Goal: Task Accomplishment & Management: Manage account settings

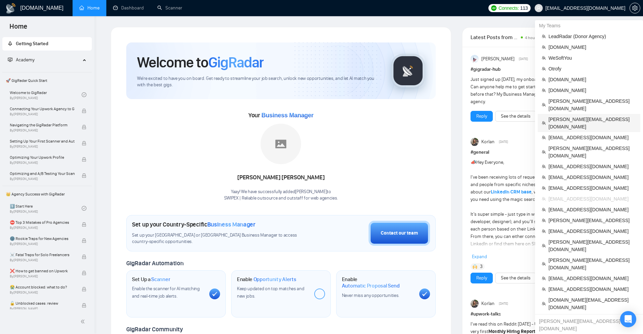
click at [570, 116] on span "[PERSON_NAME][EMAIL_ADDRESS][DOMAIN_NAME]" at bounding box center [592, 123] width 88 height 15
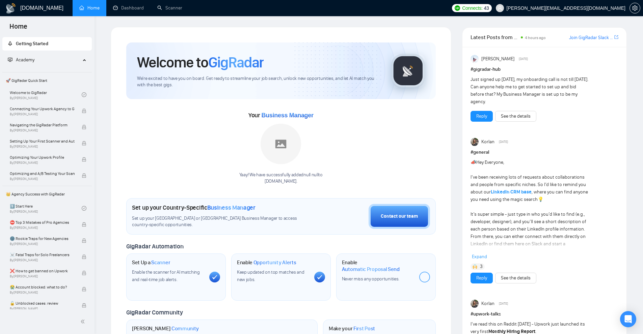
click at [192, 7] on ul "Home Dashboard Scanner" at bounding box center [259, 8] width 378 height 16
click at [182, 8] on link "Scanner" at bounding box center [169, 8] width 25 height 6
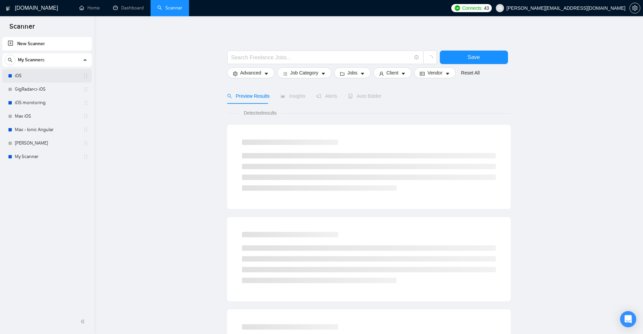
click at [54, 73] on link "iOS" at bounding box center [47, 75] width 64 height 13
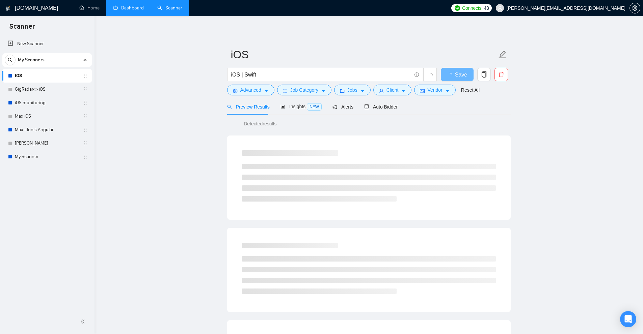
click at [129, 8] on link "Dashboard" at bounding box center [128, 8] width 31 height 6
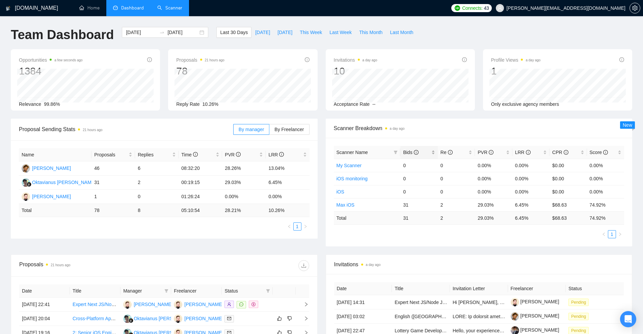
click at [433, 152] on div "Bids" at bounding box center [419, 152] width 32 height 7
drag, startPoint x: 435, startPoint y: 167, endPoint x: 471, endPoint y: 171, distance: 35.9
click at [471, 171] on tr "Max iOS 31 2 29.03% 6.45% $68.63 74.92%" at bounding box center [479, 165] width 290 height 13
click at [459, 172] on td "0" at bounding box center [456, 178] width 37 height 13
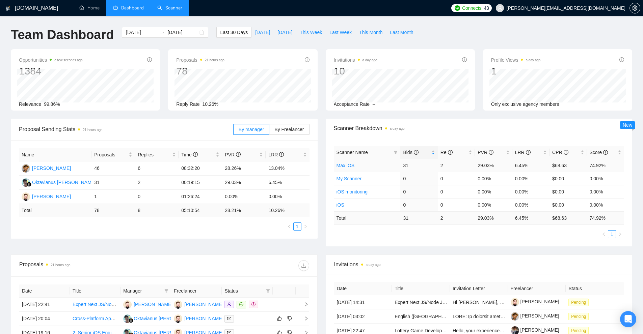
click at [349, 165] on link "Max iOS" at bounding box center [345, 165] width 18 height 5
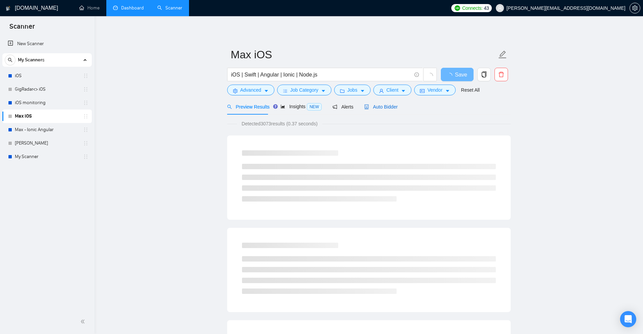
click at [375, 109] on span "Auto Bidder" at bounding box center [380, 106] width 33 height 5
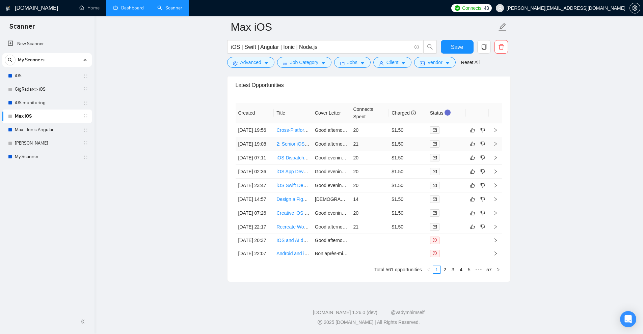
scroll to position [1595, 0]
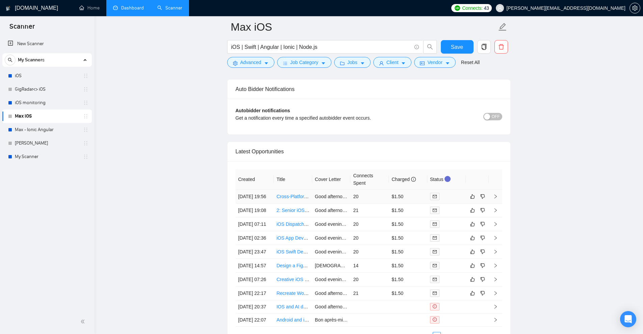
click at [411, 204] on td "$1.50" at bounding box center [408, 197] width 38 height 14
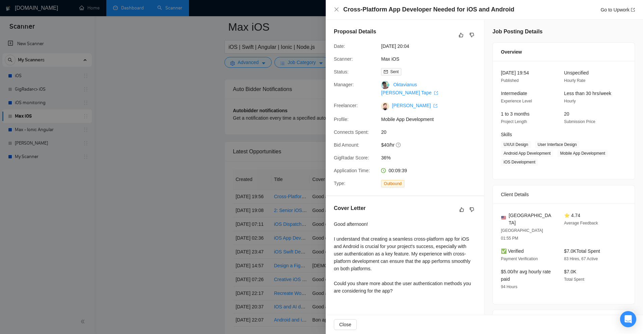
scroll to position [76, 0]
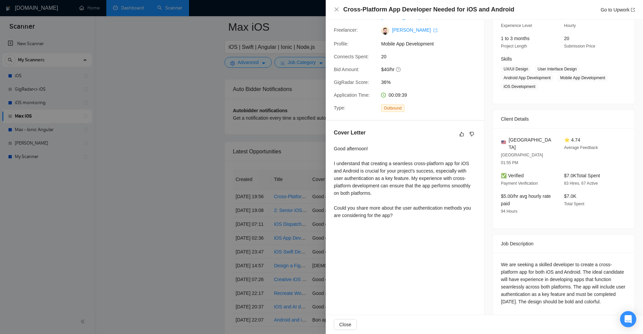
drag, startPoint x: 235, startPoint y: 132, endPoint x: 243, endPoint y: 130, distance: 8.0
click at [233, 132] on div at bounding box center [321, 167] width 643 height 334
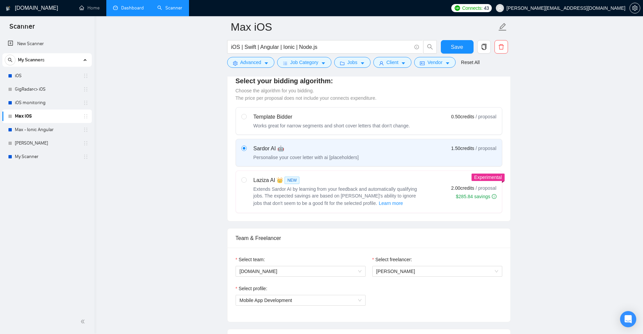
scroll to position [346, 0]
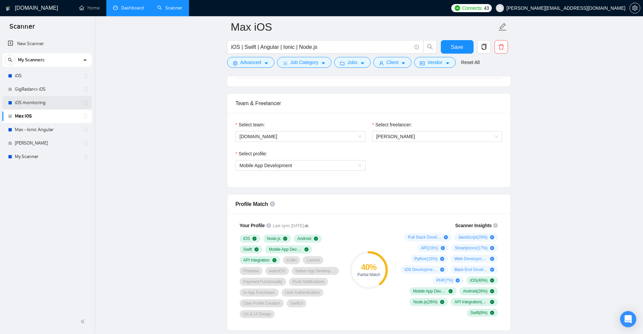
click at [54, 101] on link "iOS monitoring" at bounding box center [47, 102] width 64 height 13
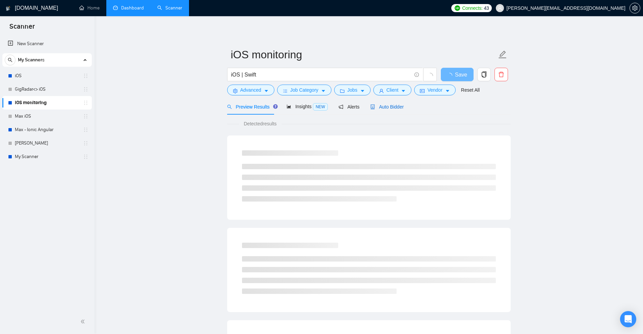
click at [377, 104] on span "Auto Bidder" at bounding box center [386, 106] width 33 height 5
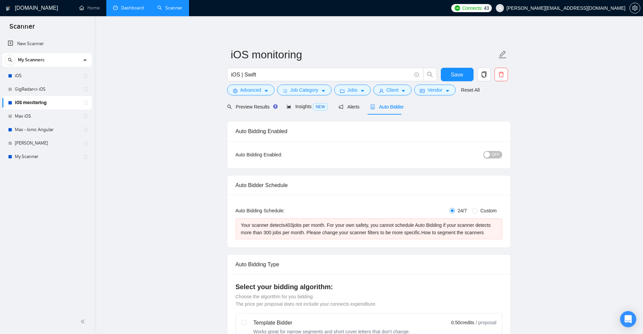
click at [128, 8] on link "Dashboard" at bounding box center [128, 8] width 31 height 6
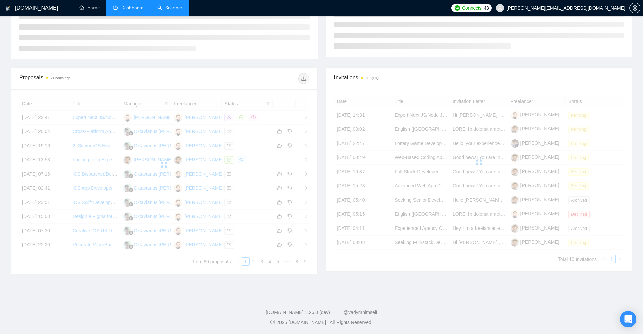
scroll to position [135, 0]
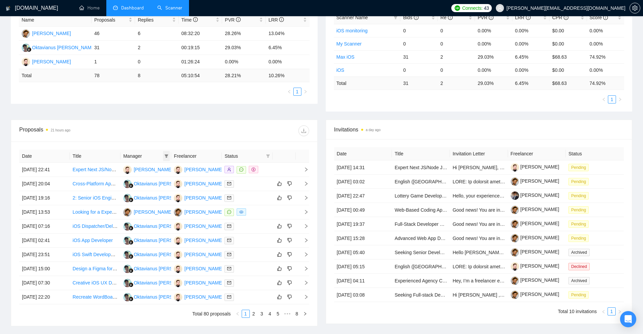
click at [165, 158] on icon "filter" at bounding box center [166, 156] width 4 height 4
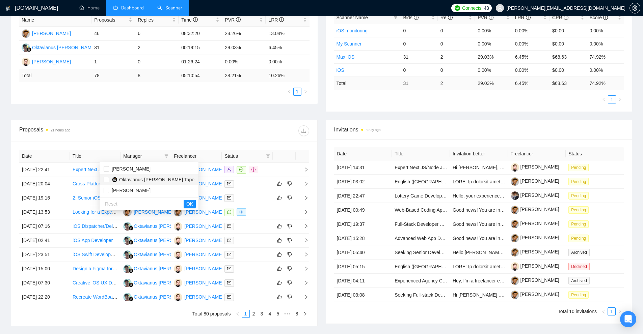
click at [146, 180] on span "Oktavianus [PERSON_NAME] Tape" at bounding box center [156, 179] width 75 height 5
checkbox input "true"
click at [184, 204] on button "OK" at bounding box center [190, 204] width 12 height 8
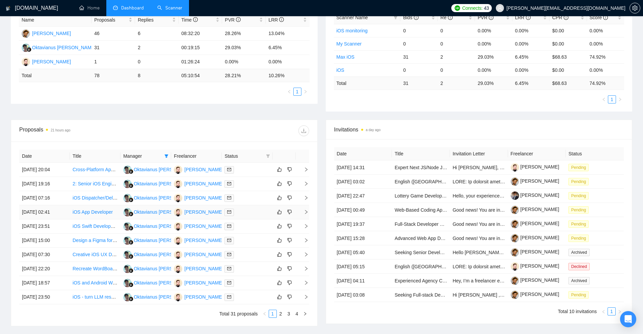
click at [249, 218] on td at bounding box center [247, 212] width 51 height 14
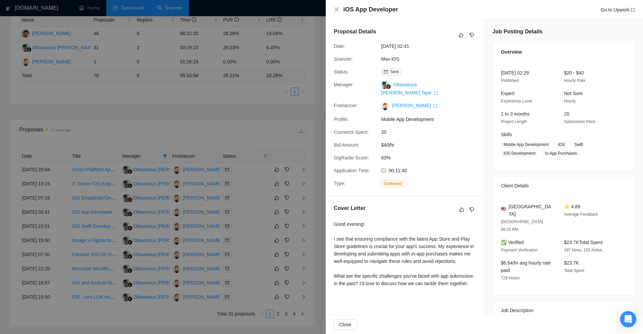
click at [250, 217] on div at bounding box center [321, 167] width 643 height 334
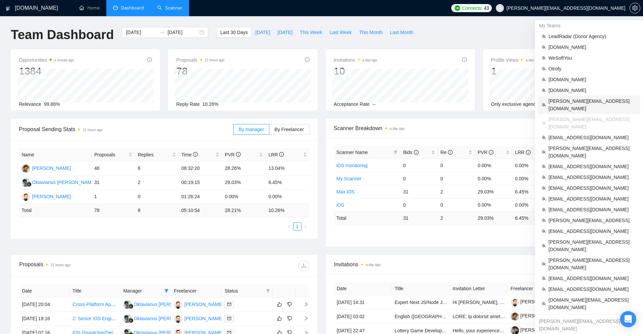
click at [566, 103] on span "[PERSON_NAME][EMAIL_ADDRESS][DOMAIN_NAME]" at bounding box center [592, 104] width 88 height 15
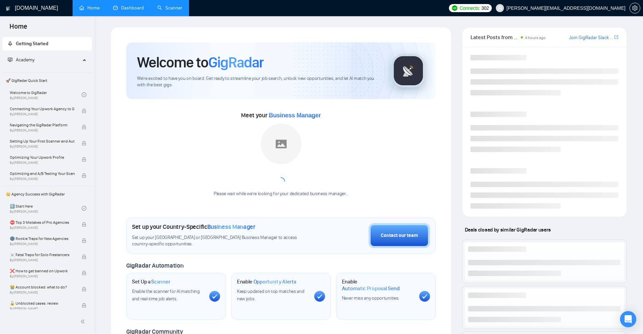
click at [167, 6] on link "Scanner" at bounding box center [169, 8] width 25 height 6
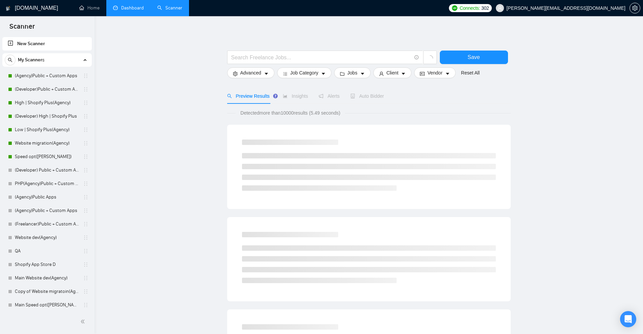
click at [130, 6] on link "Dashboard" at bounding box center [128, 8] width 31 height 6
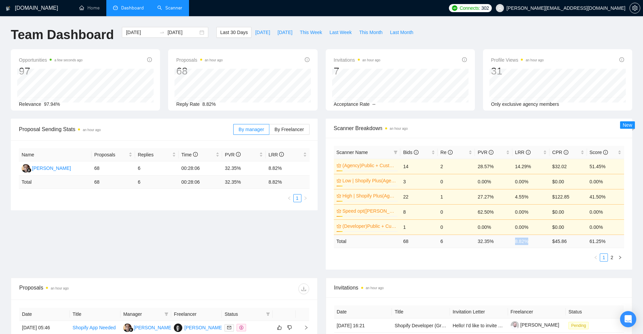
drag, startPoint x: 528, startPoint y: 242, endPoint x: 503, endPoint y: 240, distance: 25.0
click at [503, 240] on tr "Total 68 6 32.35 % 8.82 % $ 45.86 61.25 %" at bounding box center [479, 241] width 290 height 13
drag, startPoint x: 468, startPoint y: 240, endPoint x: 521, endPoint y: 241, distance: 53.3
click at [521, 240] on tr "Total 68 6 32.35 % 8.82 % $ 45.86 61.25 %" at bounding box center [479, 241] width 290 height 13
drag, startPoint x: 523, startPoint y: 241, endPoint x: 461, endPoint y: 243, distance: 61.8
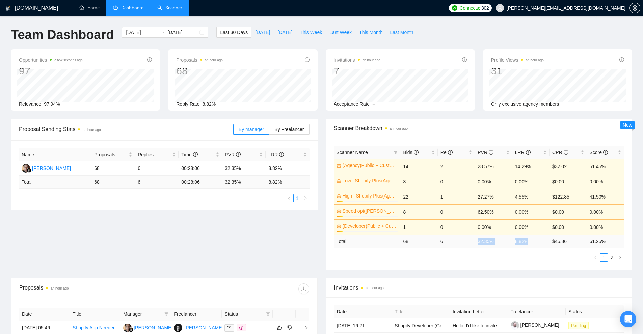
click at [463, 241] on tr "Total 68 6 32.35 % 8.82 % $ 45.86 61.25 %" at bounding box center [479, 241] width 290 height 13
click at [460, 249] on div "Scanner Name Bids Re PVR LRR CPR Score (Agency)Public + Custom Apps 10% 14 2 28…" at bounding box center [479, 204] width 290 height 116
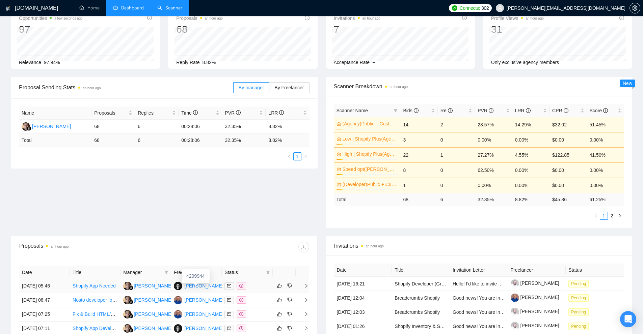
scroll to position [210, 0]
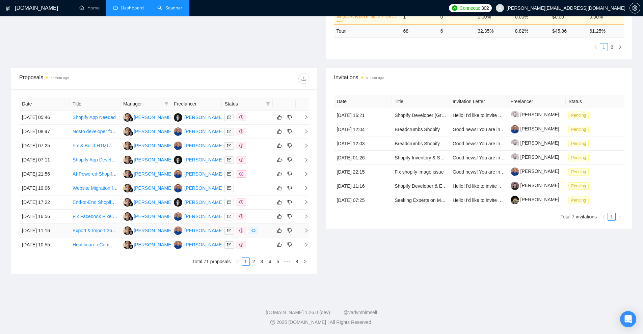
click at [270, 229] on td at bounding box center [247, 231] width 51 height 14
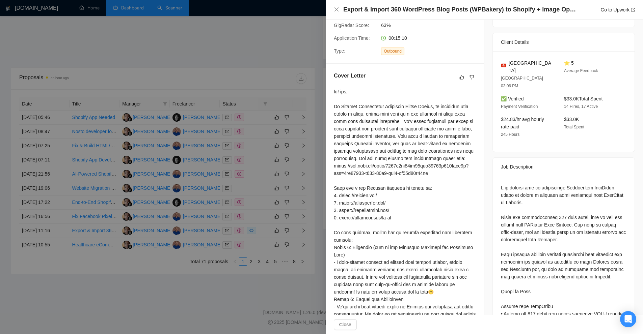
scroll to position [169, 0]
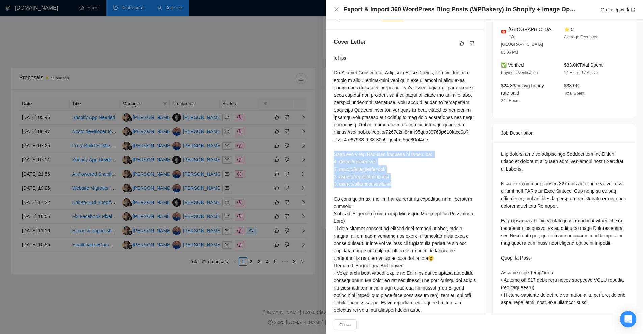
drag, startPoint x: 332, startPoint y: 167, endPoint x: 428, endPoint y: 201, distance: 102.5
click at [428, 201] on div "Cover Letter" at bounding box center [405, 225] width 158 height 391
click at [428, 201] on div at bounding box center [405, 232] width 142 height 356
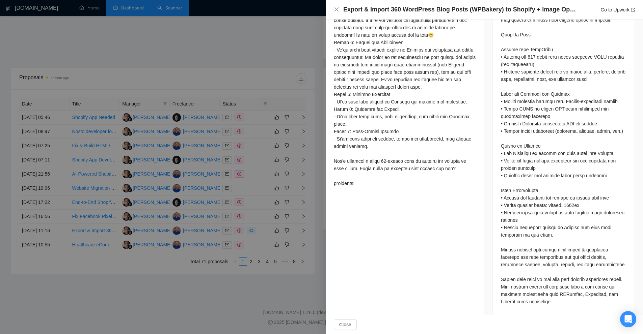
scroll to position [257, 0]
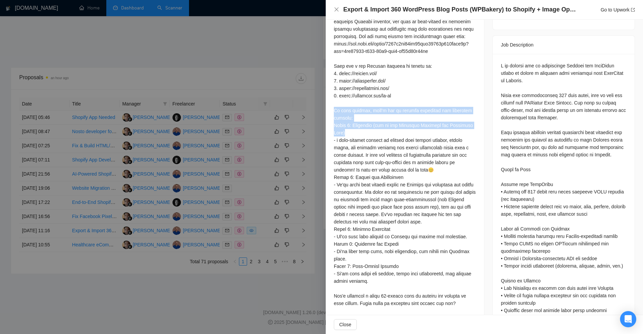
drag, startPoint x: 334, startPoint y: 124, endPoint x: 411, endPoint y: 148, distance: 80.6
click at [411, 148] on div at bounding box center [405, 144] width 142 height 356
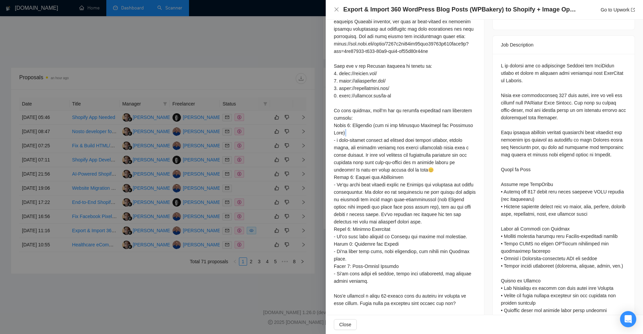
click at [411, 148] on div at bounding box center [405, 144] width 142 height 356
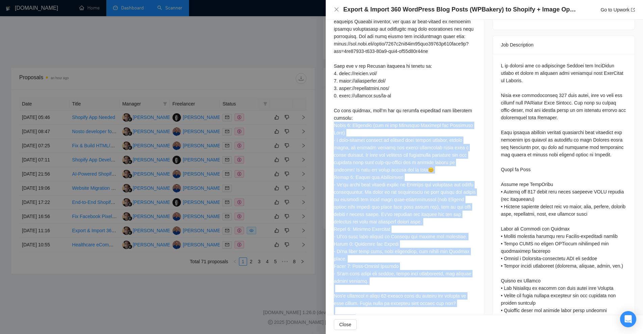
scroll to position [307, 0]
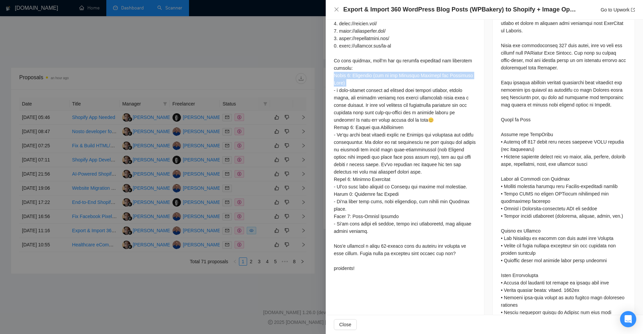
drag, startPoint x: 411, startPoint y: 148, endPoint x: 401, endPoint y: 112, distance: 37.4
click at [398, 110] on div at bounding box center [405, 94] width 142 height 356
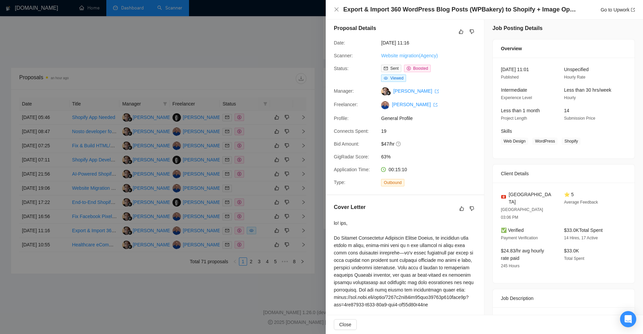
scroll to position [0, 0]
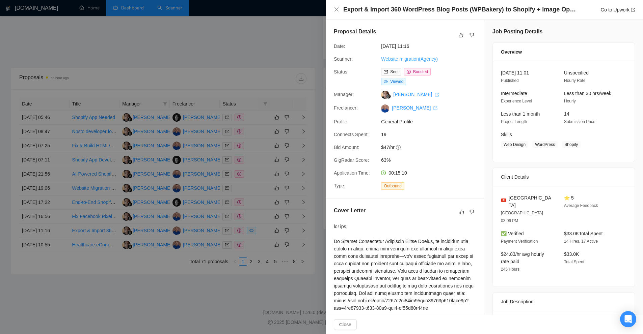
click at [414, 59] on link "Website migration(Agency)" at bounding box center [409, 58] width 57 height 5
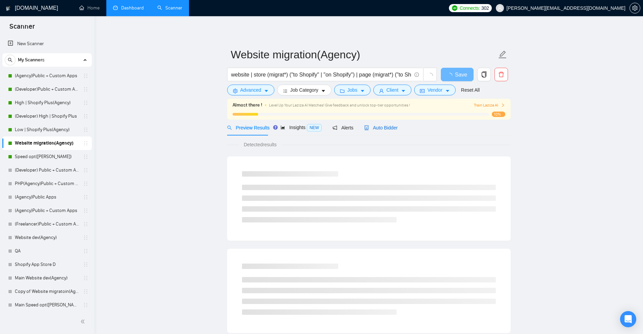
click at [379, 126] on span "Auto Bidder" at bounding box center [380, 127] width 33 height 5
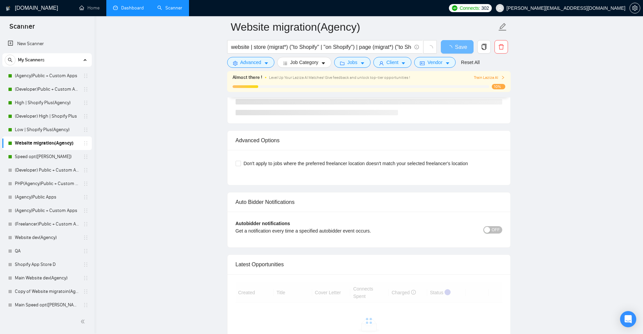
scroll to position [1502, 0]
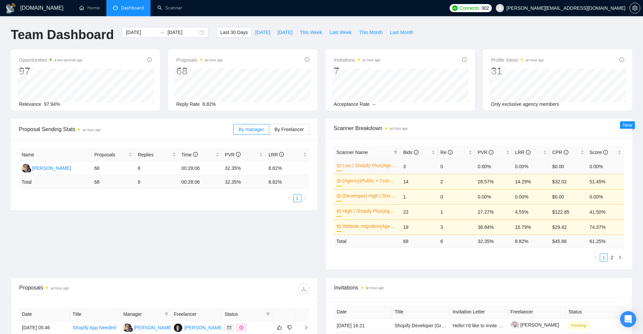
scroll to position [34, 0]
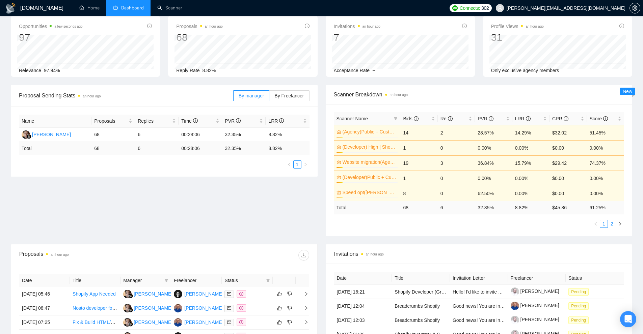
click at [612, 224] on link "2" at bounding box center [611, 223] width 7 height 7
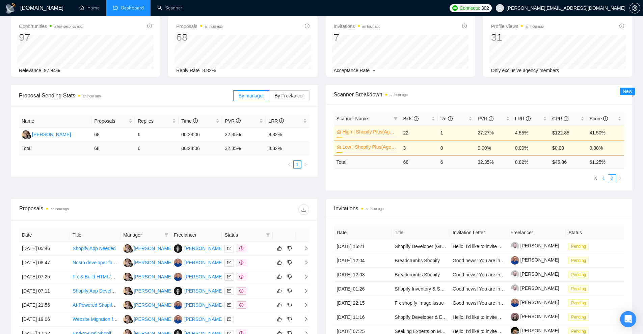
click at [600, 178] on link "1" at bounding box center [603, 178] width 7 height 7
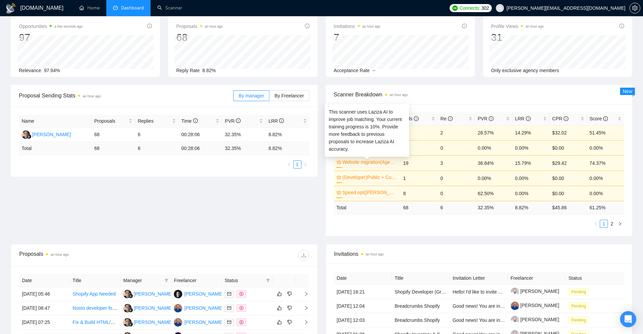
click at [385, 164] on link "Website migration(Agency)" at bounding box center [369, 162] width 54 height 7
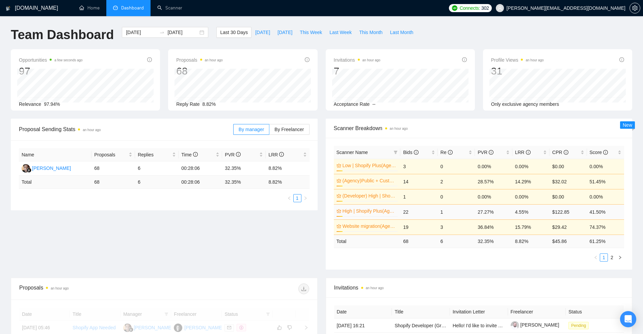
drag, startPoint x: 517, startPoint y: 167, endPoint x: 471, endPoint y: 208, distance: 61.9
click at [471, 208] on td "1" at bounding box center [456, 211] width 37 height 15
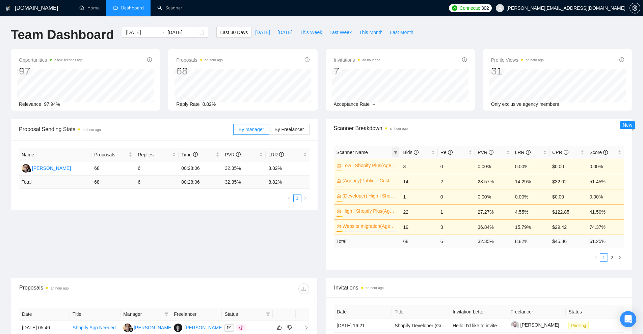
click at [395, 153] on icon "filter" at bounding box center [395, 152] width 4 height 4
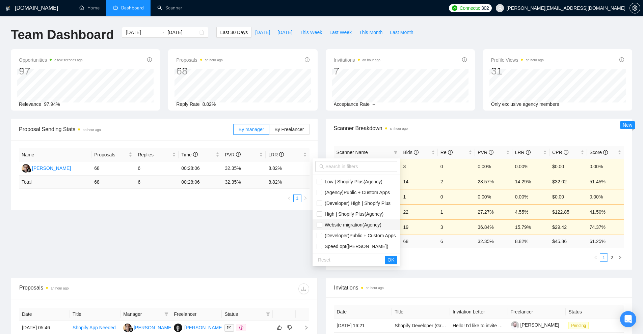
click at [336, 225] on span "Website migration(Agency)" at bounding box center [351, 224] width 59 height 5
checkbox input "true"
click at [393, 261] on span "OK" at bounding box center [390, 259] width 7 height 7
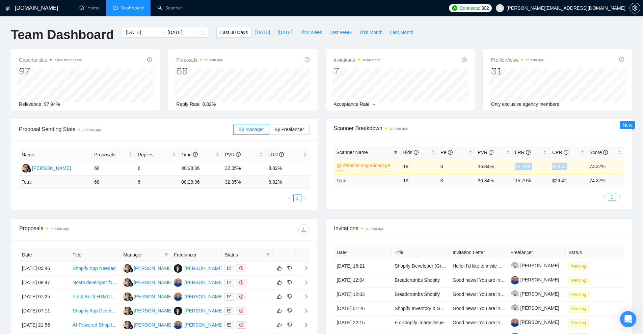
drag, startPoint x: 570, startPoint y: 168, endPoint x: 504, endPoint y: 170, distance: 66.2
click at [508, 168] on tr "Website migration(Agency) 10% 19 3 36.84% 15.79% $29.42 74.37%" at bounding box center [479, 166] width 290 height 15
click at [501, 210] on div "Proposal Sending Stats an hour ago By manager By Freelancer Name Proposals Repl…" at bounding box center [321, 169] width 629 height 100
